Goal: Task Accomplishment & Management: Complete application form

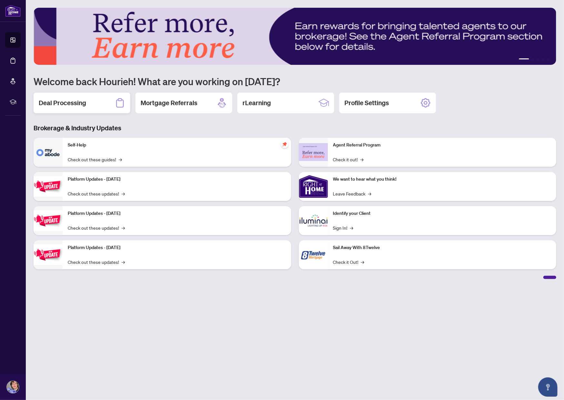
click at [94, 102] on div "Deal Processing" at bounding box center [82, 103] width 97 height 21
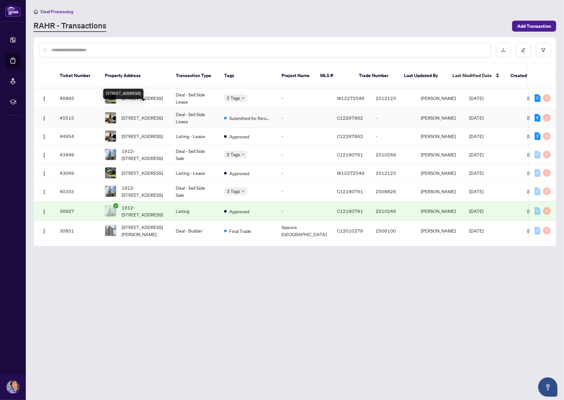
click at [132, 114] on span "[STREET_ADDRESS]" at bounding box center [142, 117] width 41 height 7
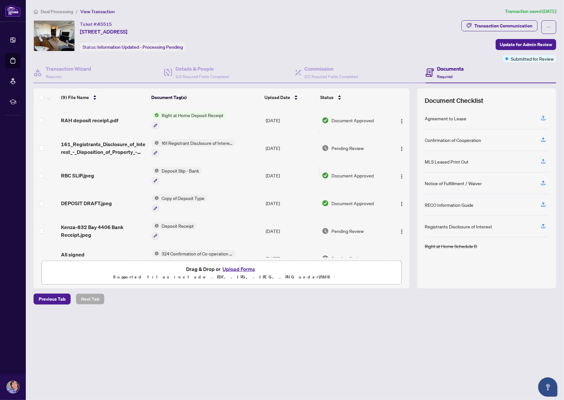
click at [250, 274] on p "Supported files include .PDF, .JPG, .JPEG, .PNG under 25 MB" at bounding box center [221, 277] width 352 height 8
click at [242, 271] on button "Upload Forms" at bounding box center [239, 269] width 36 height 8
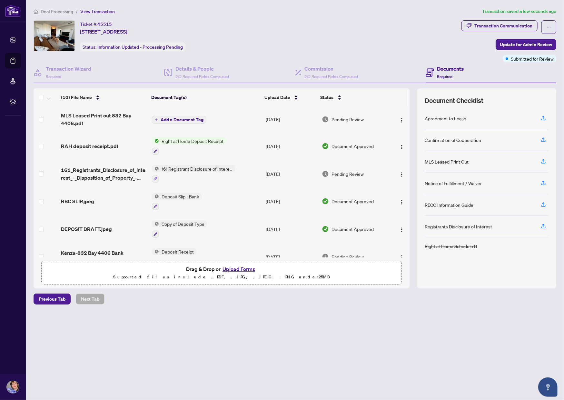
click at [191, 118] on span "Add a Document Tag" at bounding box center [182, 119] width 43 height 5
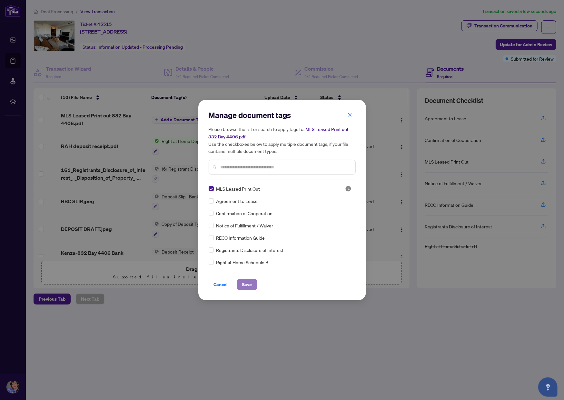
click at [241, 280] on button "Save" at bounding box center [247, 284] width 20 height 11
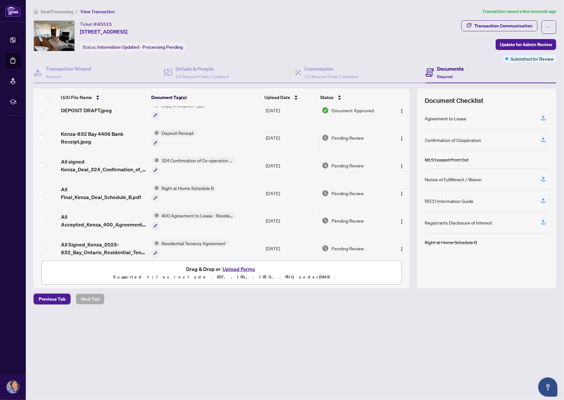
scroll to position [125, 0]
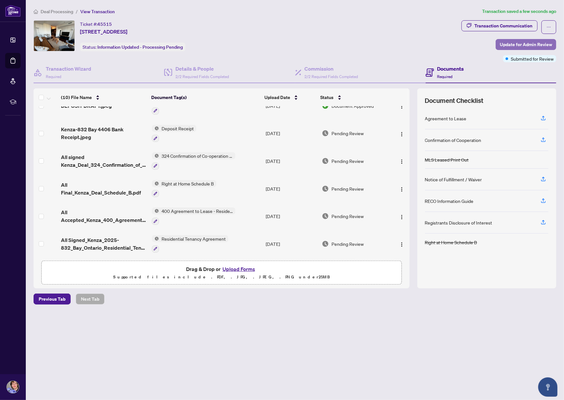
click at [515, 47] on span "Update for Admin Review" at bounding box center [526, 44] width 52 height 10
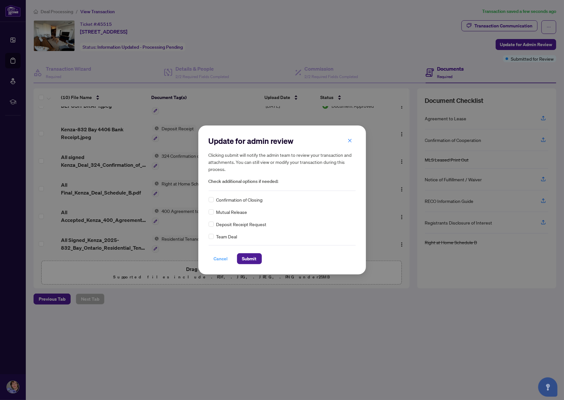
click at [223, 255] on span "Cancel" at bounding box center [221, 259] width 14 height 10
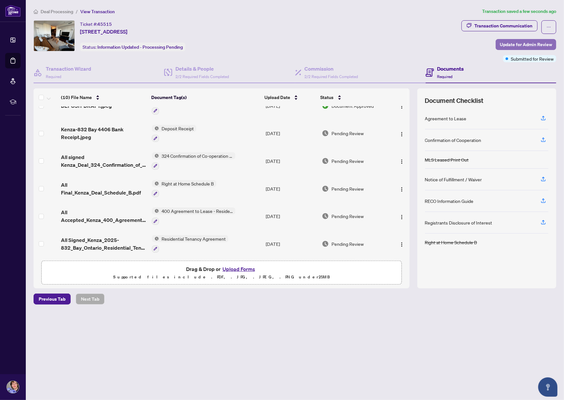
click at [505, 44] on span "Update for Admin Review" at bounding box center [526, 44] width 52 height 10
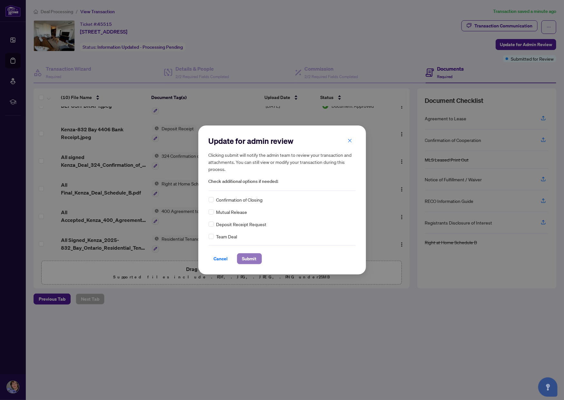
click at [242, 260] on span "Submit" at bounding box center [249, 259] width 15 height 10
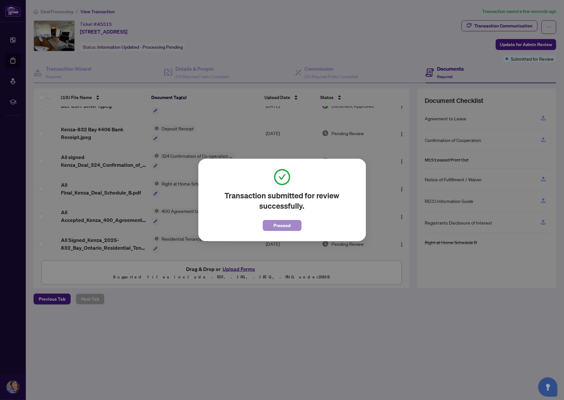
click at [275, 227] on span "Proceed" at bounding box center [282, 225] width 17 height 10
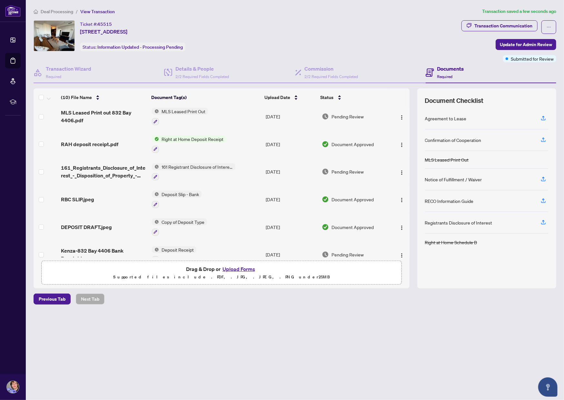
scroll to position [0, 0]
